Goal: Task Accomplishment & Management: Manage account settings

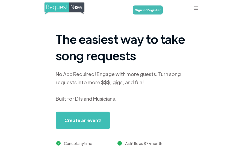
click at [150, 8] on link "Sign In/Register" at bounding box center [148, 9] width 30 height 9
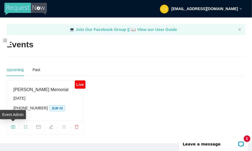
click at [13, 126] on icon "camera" at bounding box center [13, 127] width 4 height 4
